Goal: Task Accomplishment & Management: Manage account settings

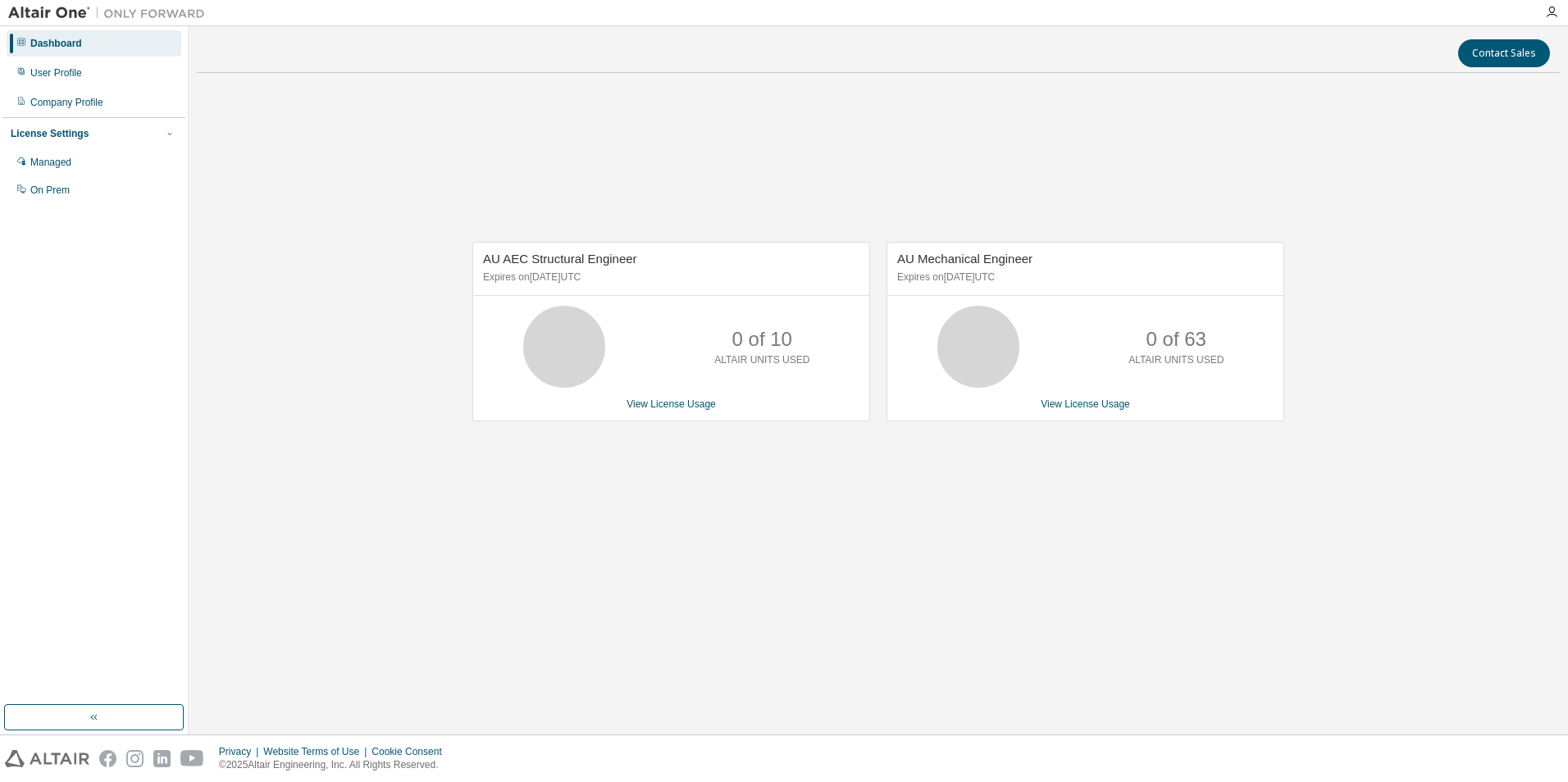
click at [1148, 350] on p "0 of 63" at bounding box center [1176, 339] width 60 height 28
click at [546, 349] on icon at bounding box center [565, 347] width 41 height 41
click at [693, 404] on link "View License Usage" at bounding box center [671, 404] width 89 height 12
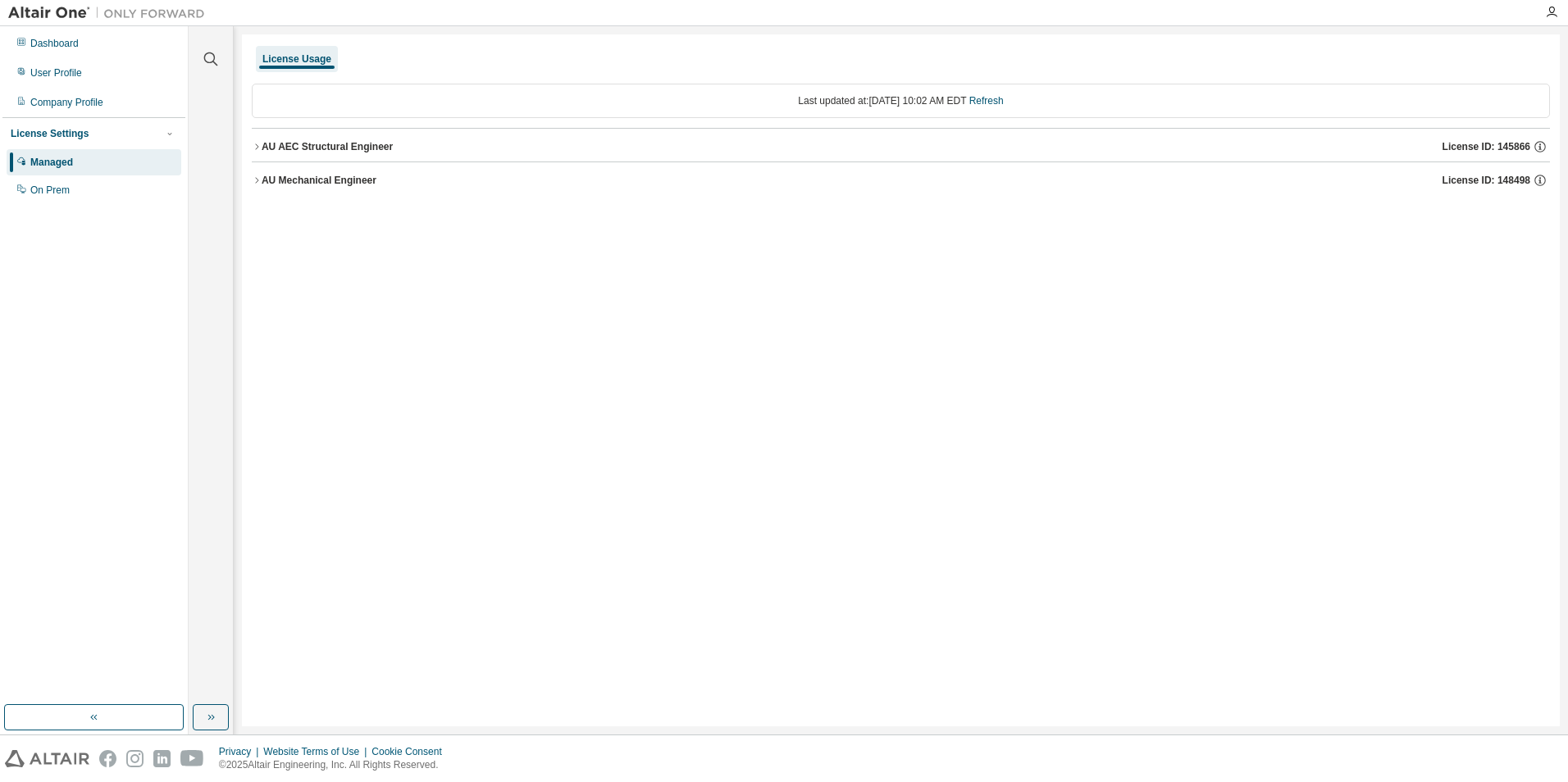
click at [257, 179] on icon "button" at bounding box center [256, 180] width 10 height 10
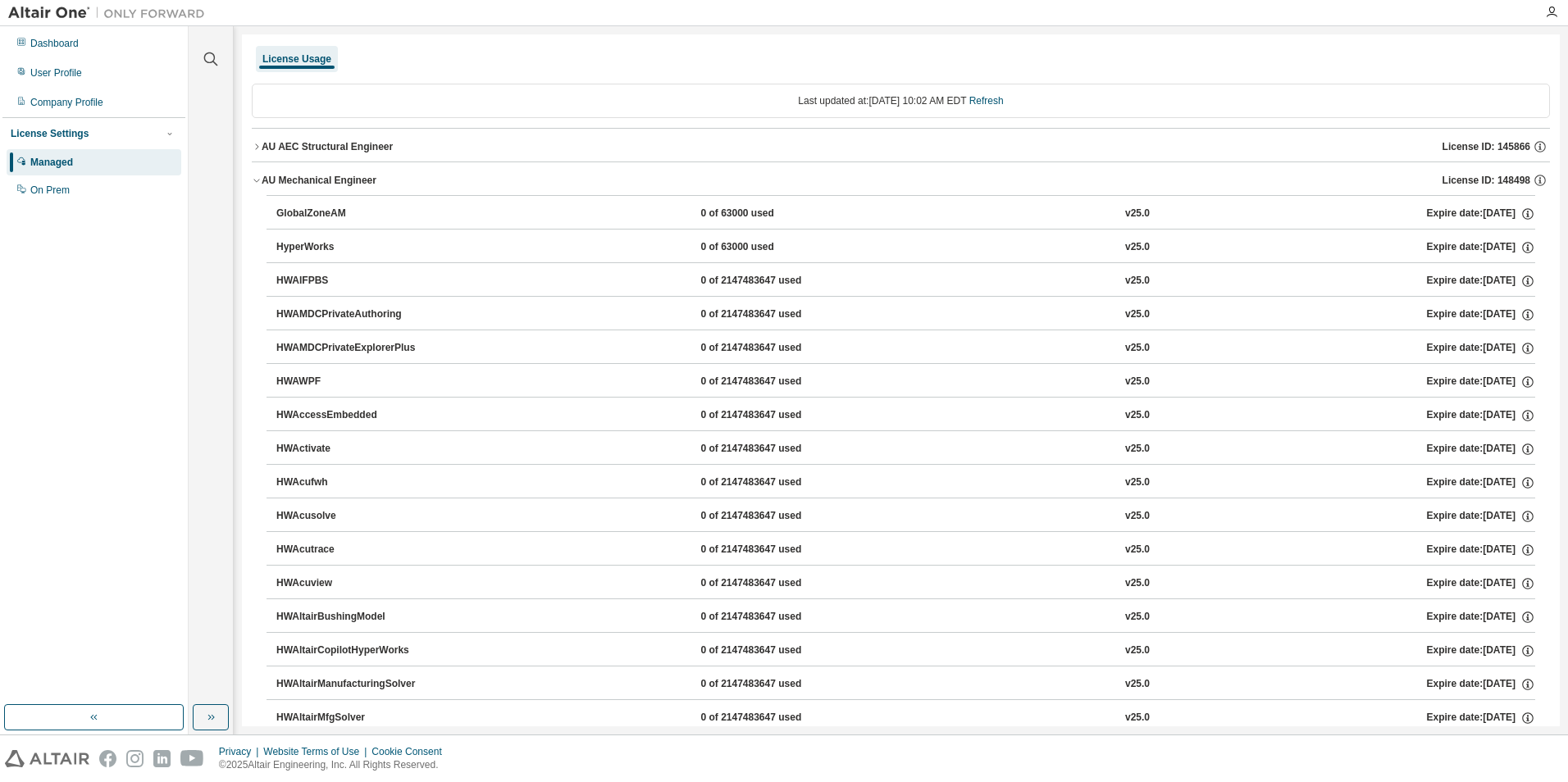
click at [306, 250] on div "HyperWorks" at bounding box center [350, 247] width 147 height 14
click at [209, 57] on icon "button" at bounding box center [210, 59] width 20 height 20
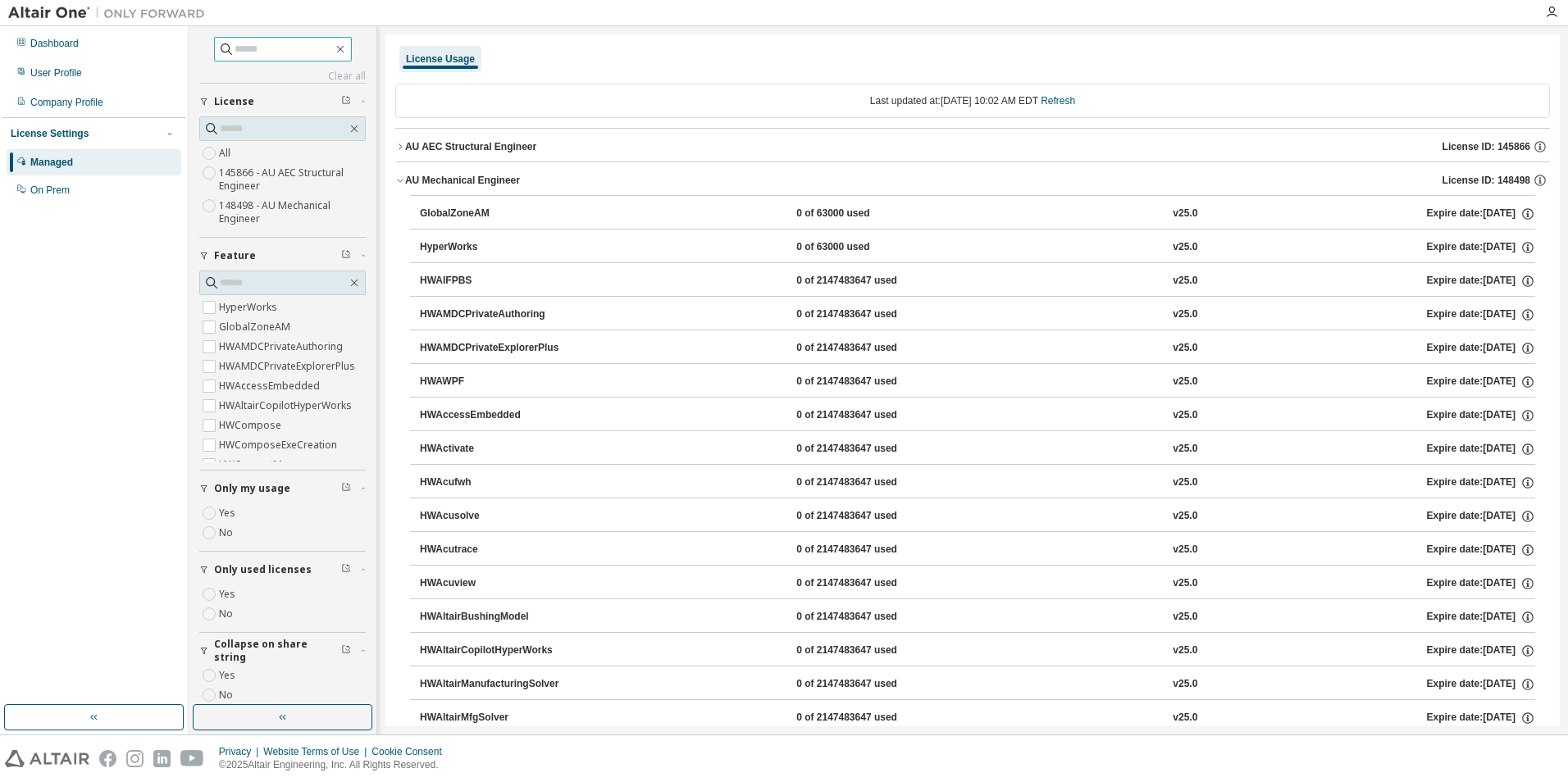
click at [241, 52] on input "text" at bounding box center [283, 49] width 98 height 16
click at [219, 308] on label "HyperWorks" at bounding box center [249, 307] width 61 height 20
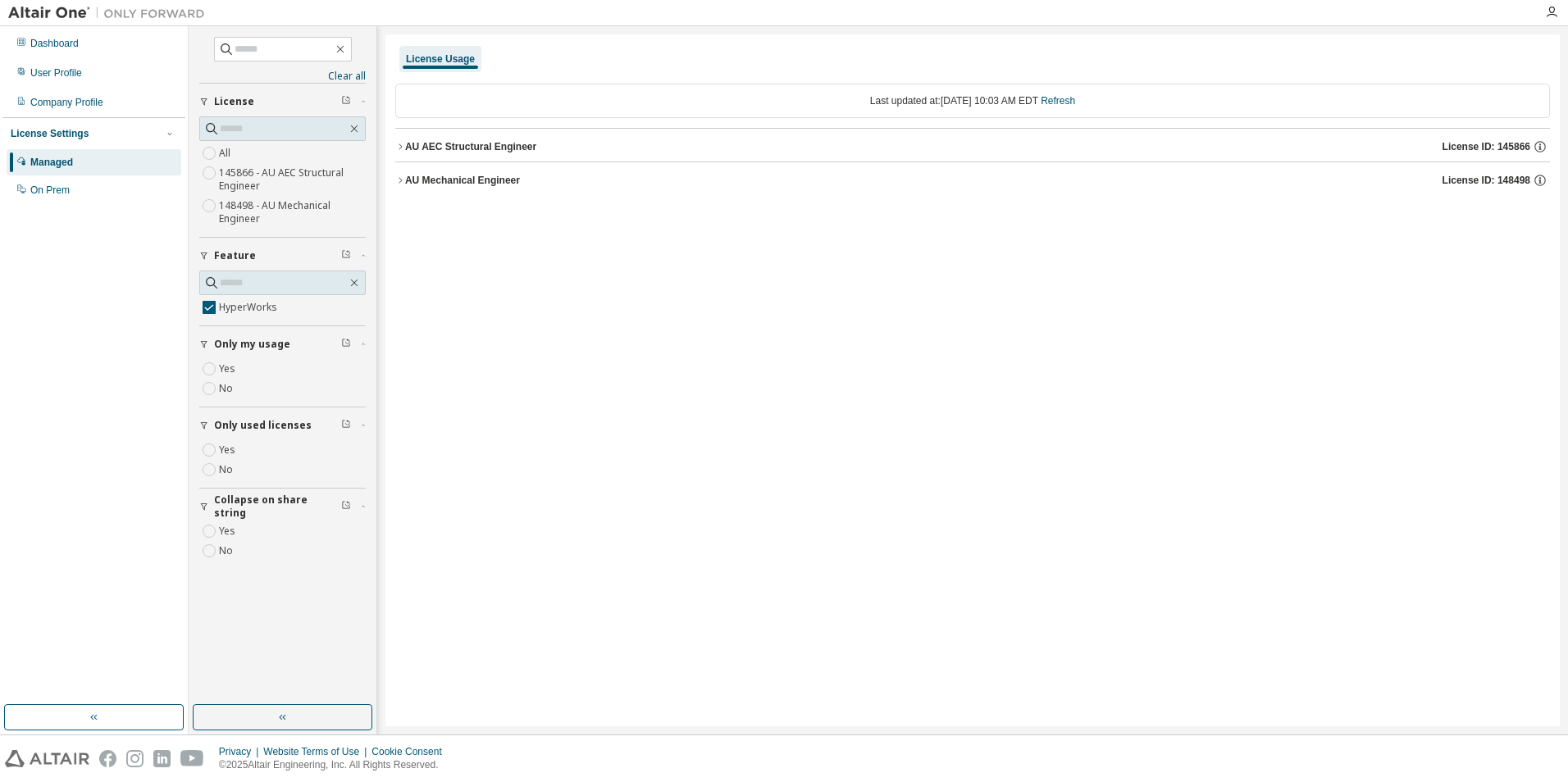
click at [397, 180] on icon "button" at bounding box center [400, 180] width 10 height 10
click at [447, 212] on div "HyperWorks" at bounding box center [494, 214] width 147 height 14
click at [865, 213] on div "0 of 63000 used" at bounding box center [869, 214] width 147 height 14
click at [50, 38] on div "Dashboard" at bounding box center [55, 43] width 49 height 13
